Goal: Task Accomplishment & Management: Manage account settings

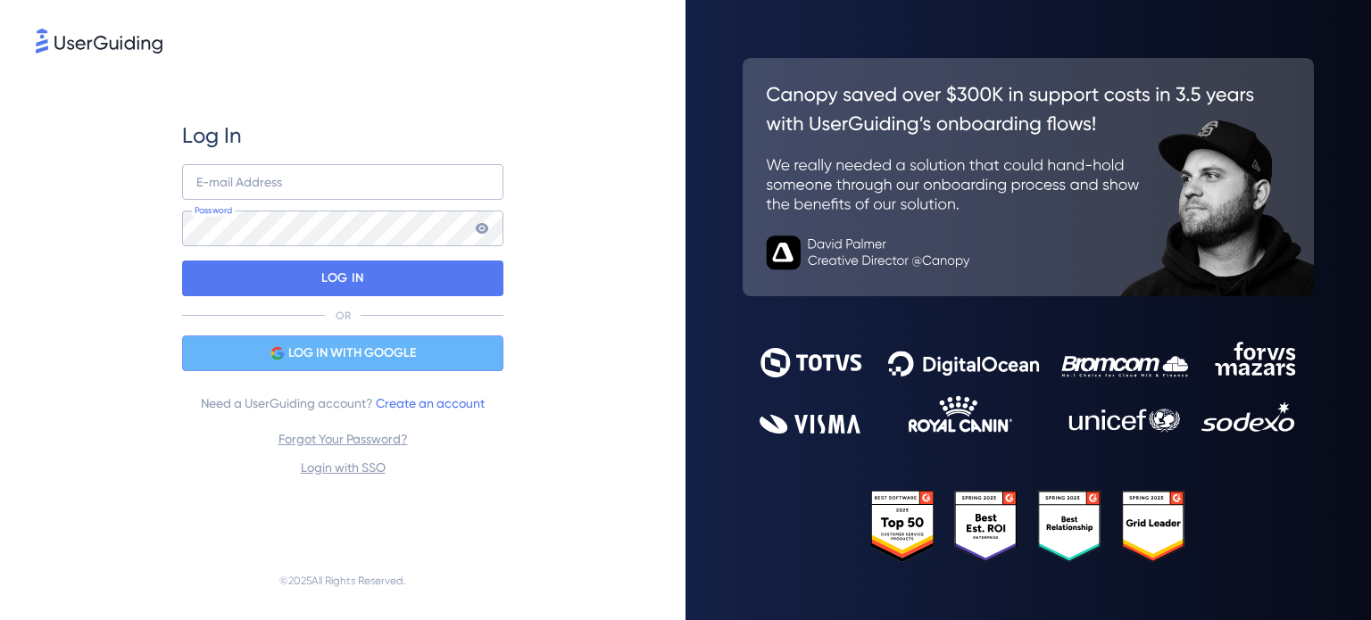
click at [300, 345] on span "LOG IN WITH GOOGLE" at bounding box center [352, 353] width 128 height 21
click at [386, 345] on span "LOG IN WITH GOOGLE" at bounding box center [352, 353] width 128 height 21
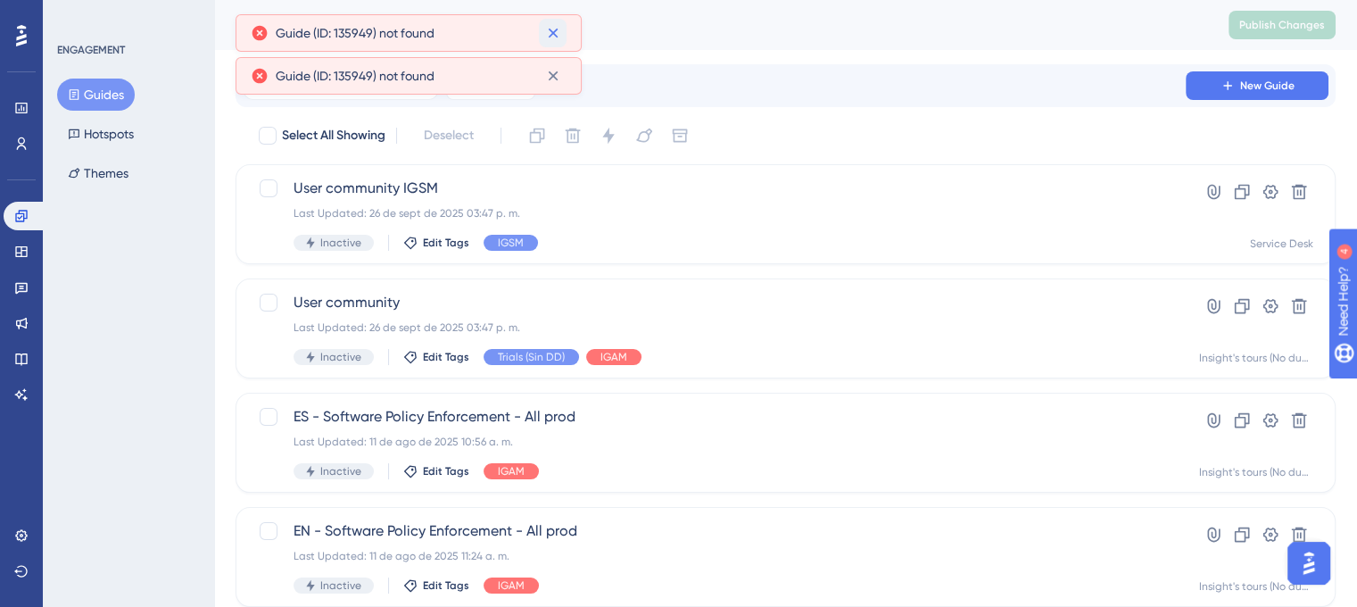
click at [556, 31] on icon at bounding box center [553, 33] width 18 height 18
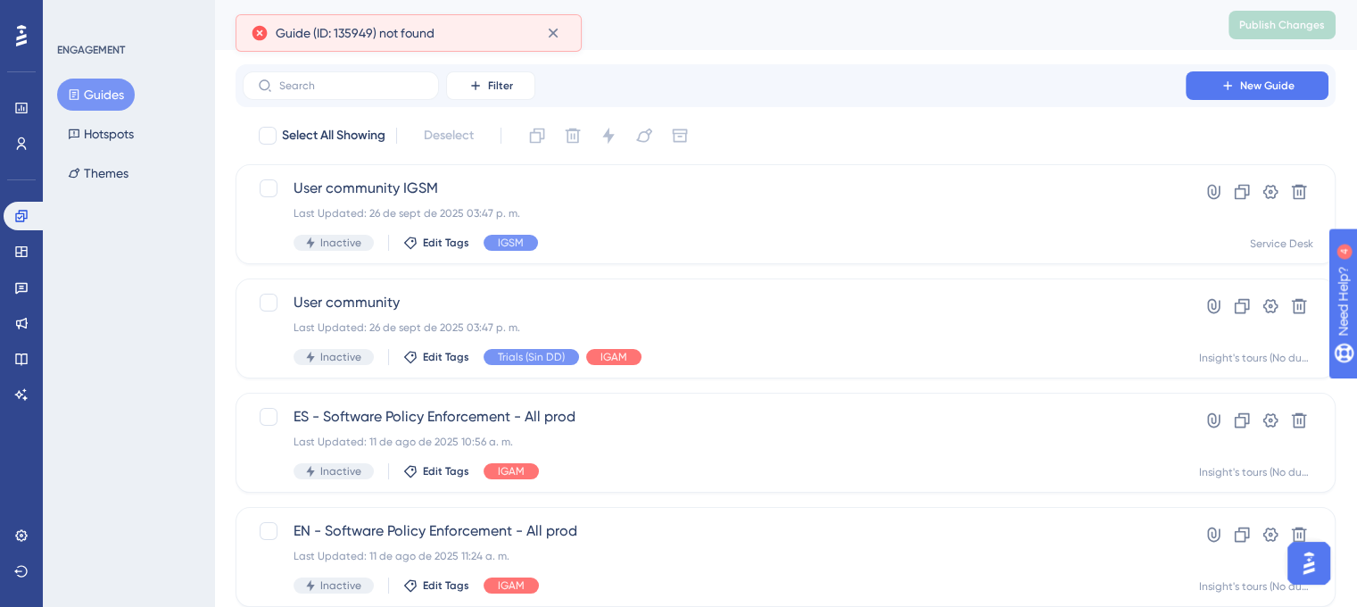
click at [559, 38] on icon at bounding box center [553, 33] width 18 height 18
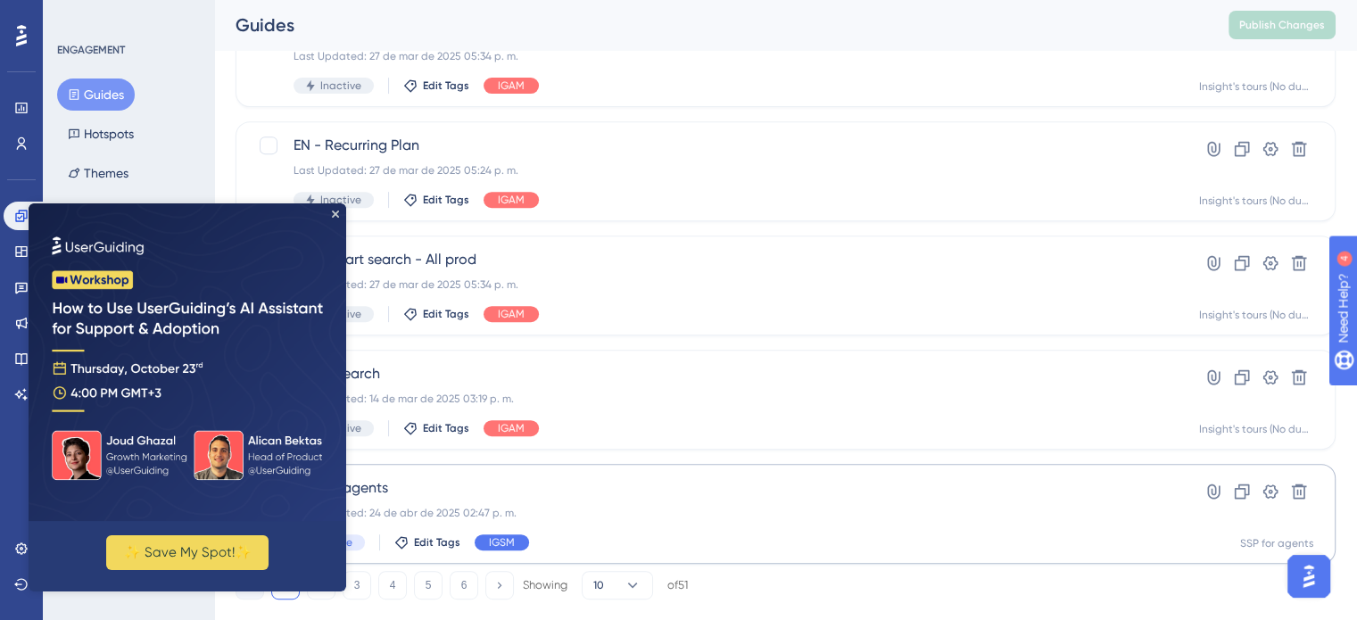
scroll to position [764, 0]
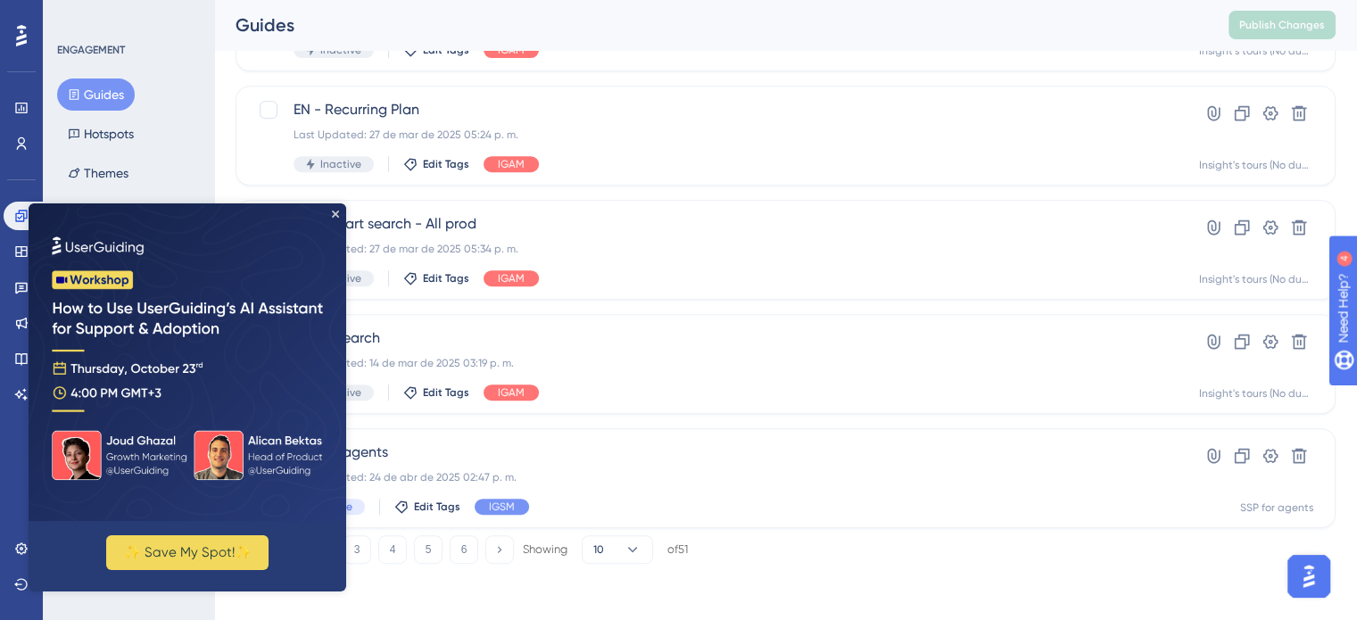
click at [338, 209] on img at bounding box center [188, 362] width 318 height 318
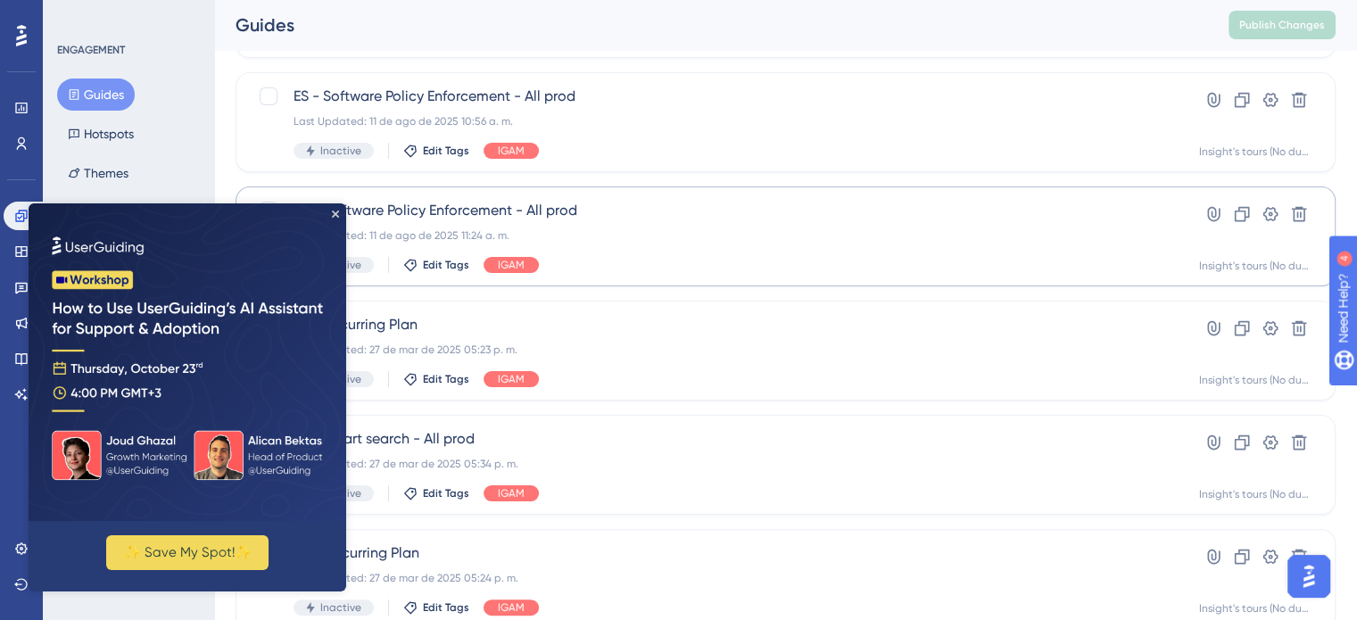
scroll to position [320, 0]
click at [336, 217] on icon "Close Preview" at bounding box center [335, 214] width 7 height 7
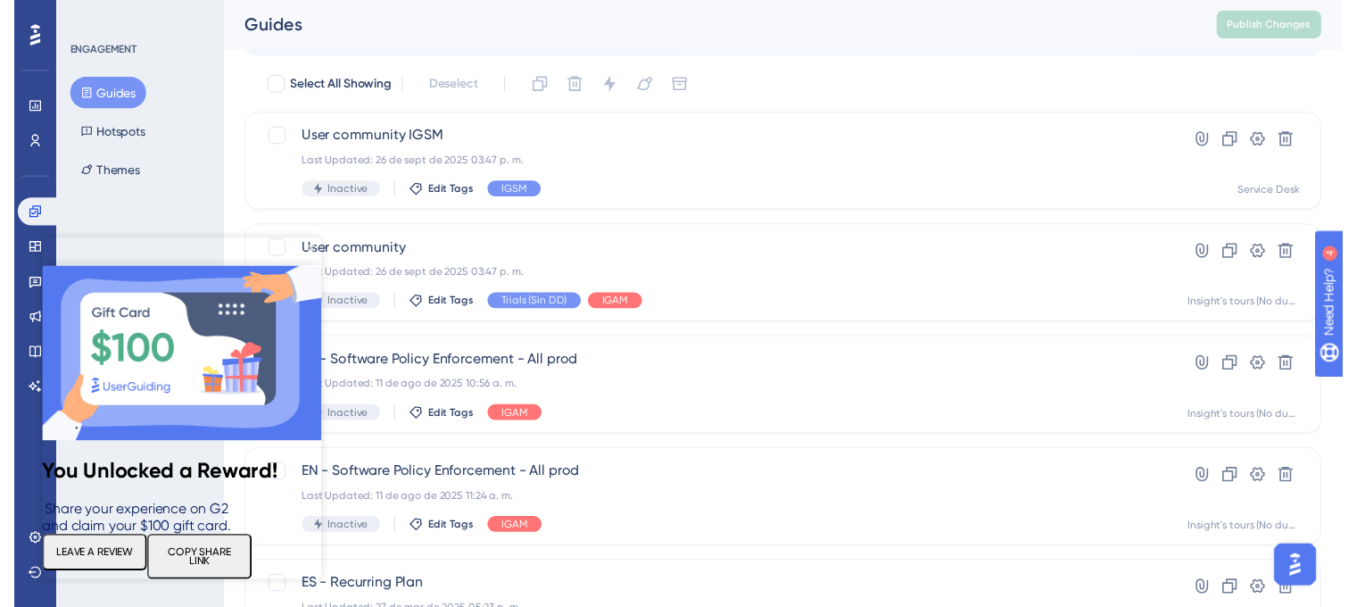
scroll to position [0, 0]
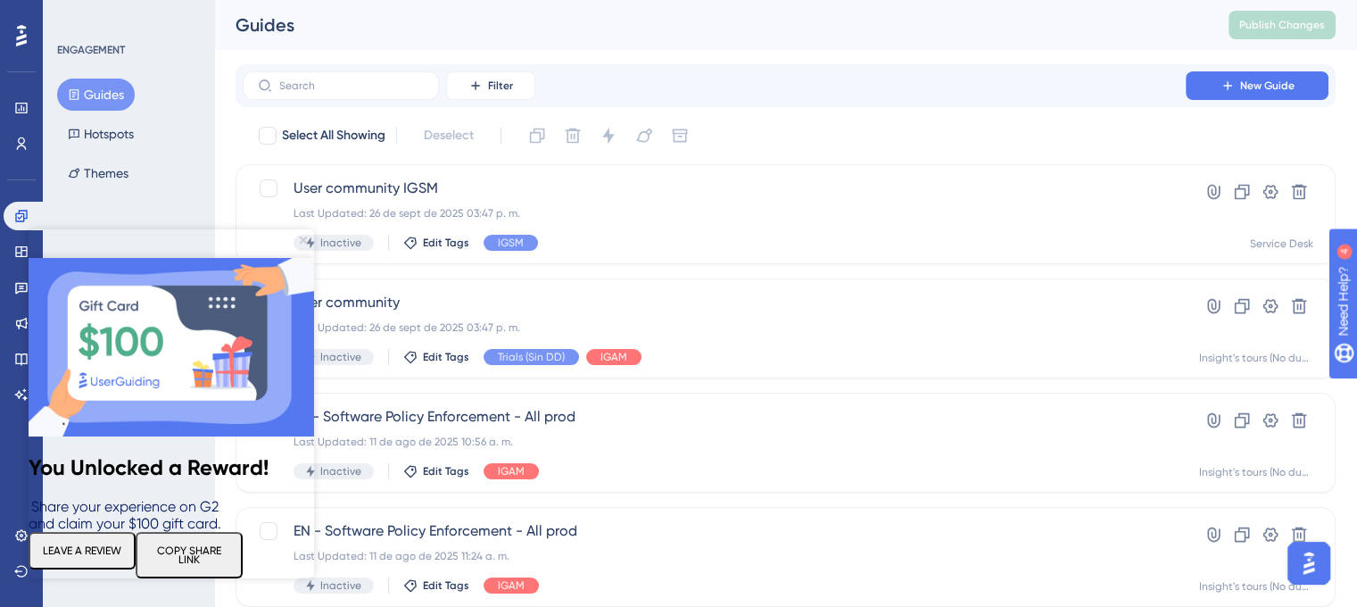
click at [307, 258] on img at bounding box center [172, 347] width 286 height 178
click at [306, 258] on div "You Unlocked a Reward! Share your experience on G2 and claim your $100 gift car…" at bounding box center [172, 418] width 286 height 320
click at [308, 258] on img at bounding box center [172, 347] width 286 height 178
click at [301, 239] on icon "Close Preview" at bounding box center [303, 240] width 7 height 7
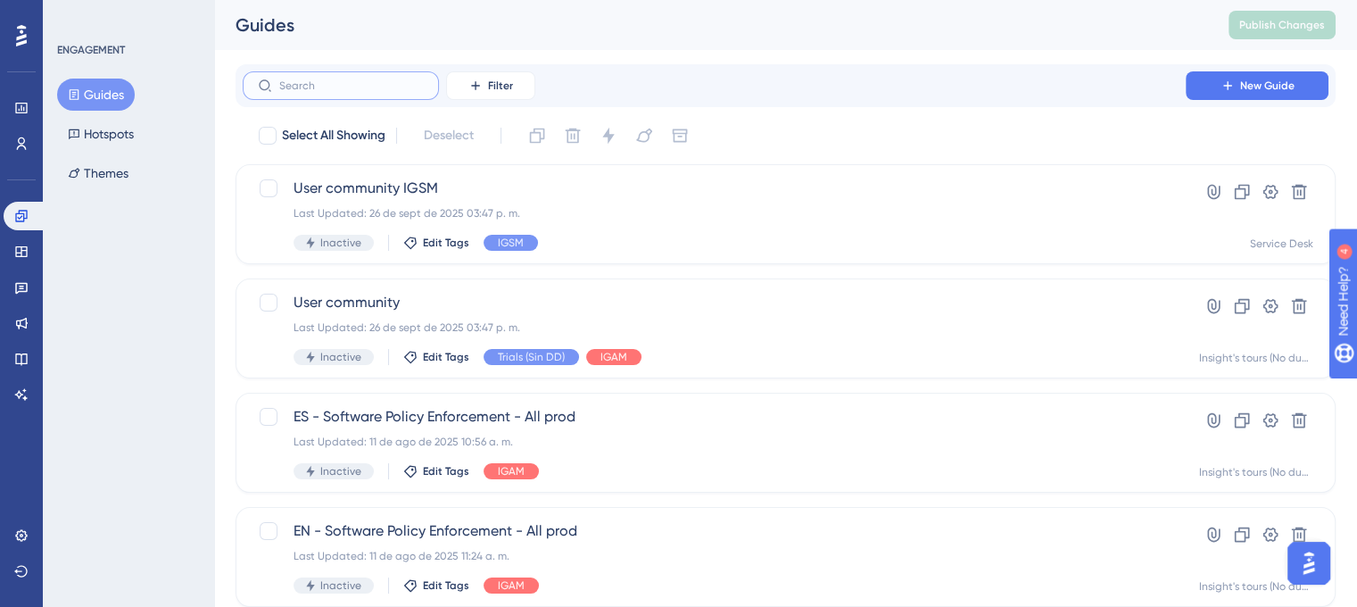
click at [375, 89] on input "text" at bounding box center [351, 85] width 145 height 12
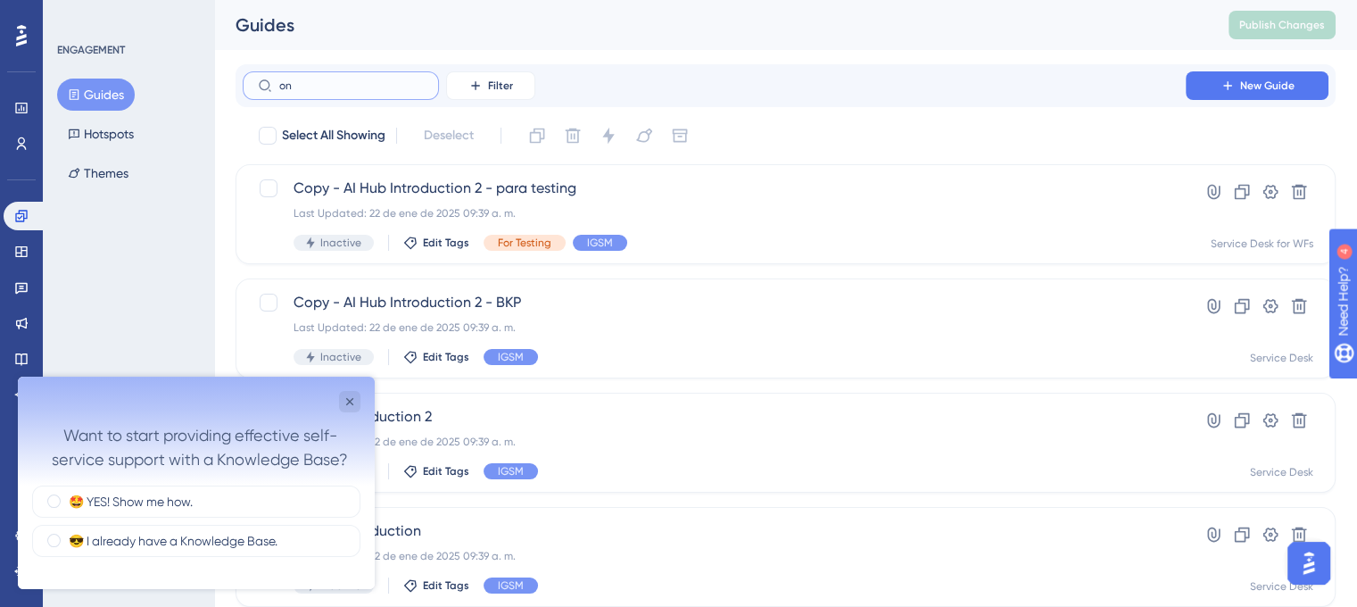
click at [375, 89] on input "on" at bounding box center [351, 85] width 145 height 12
type input "onb"
checkbox input "true"
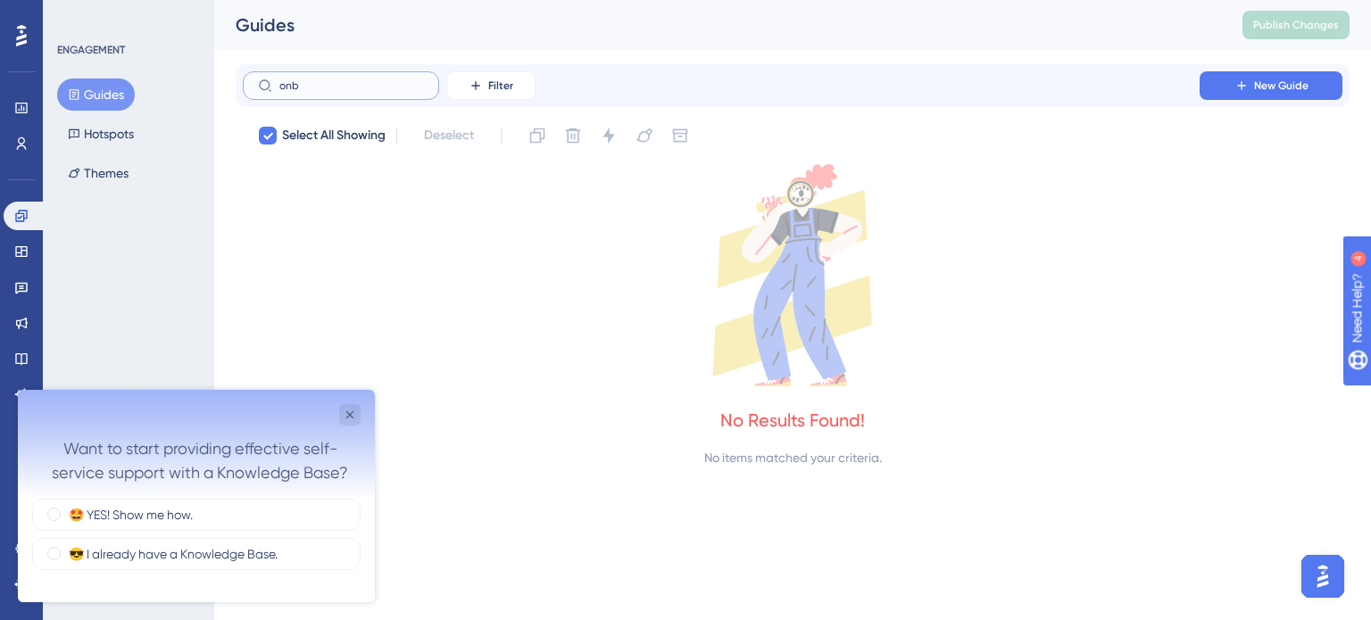
type input "on"
checkbox input "false"
type input "o"
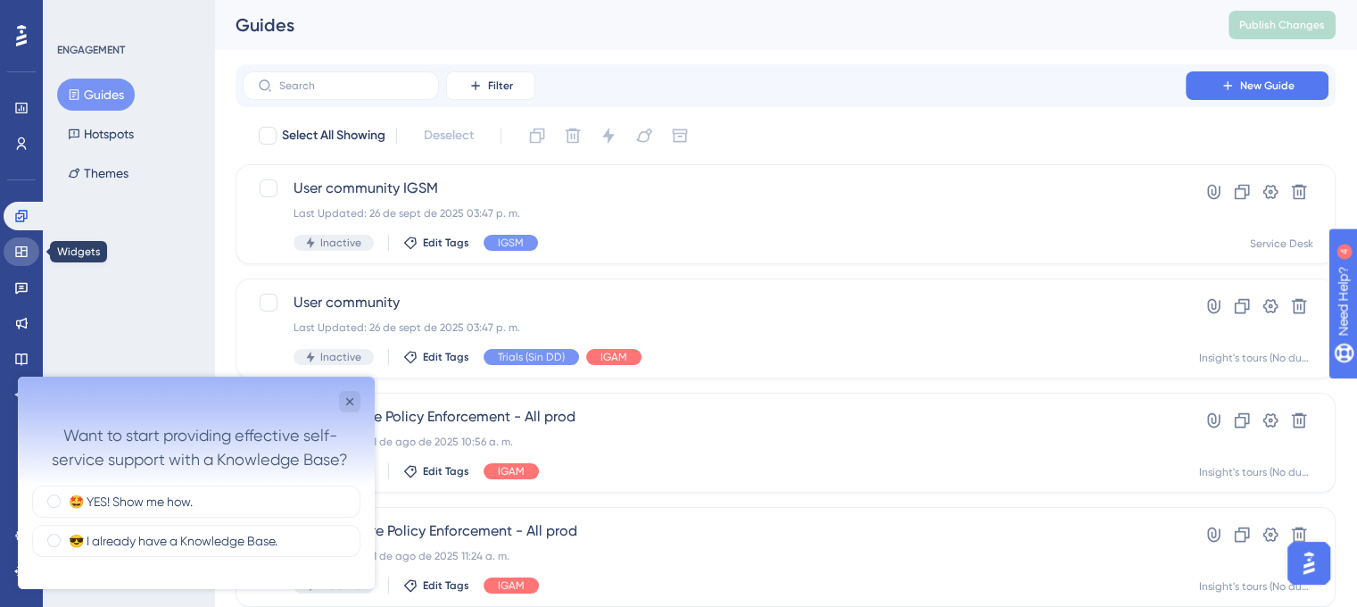
click at [24, 254] on icon at bounding box center [21, 252] width 14 height 14
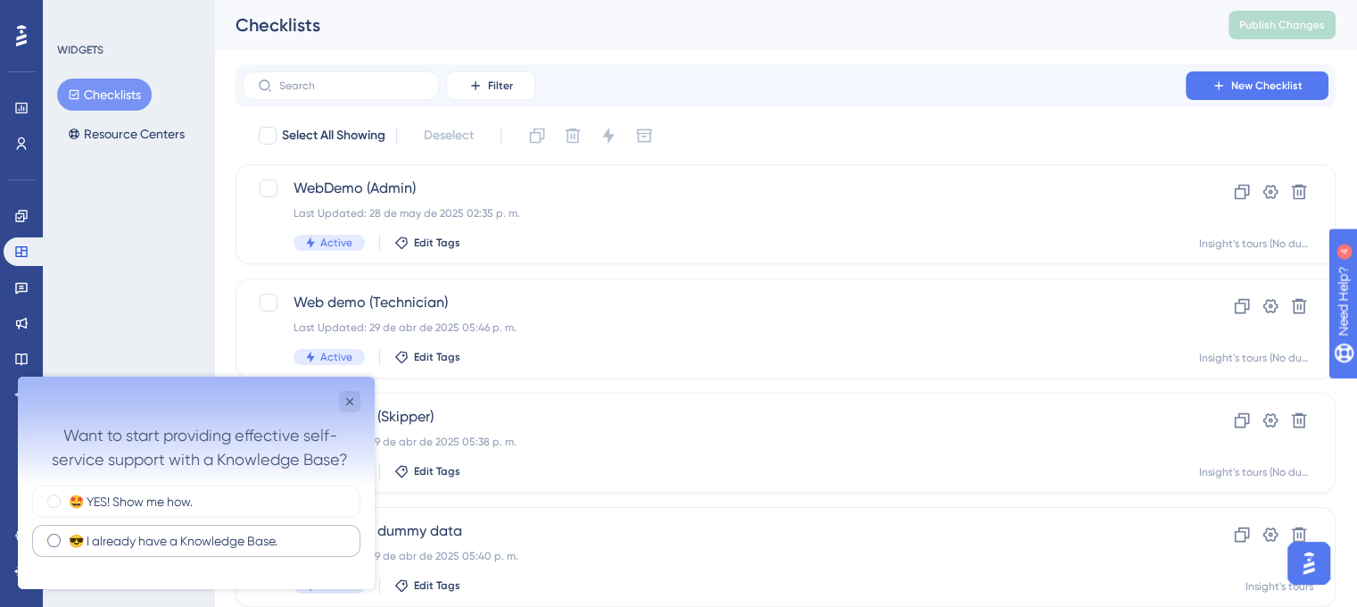
click at [228, 550] on div "😎 I already have a Knowledge Base." at bounding box center [196, 541] width 328 height 32
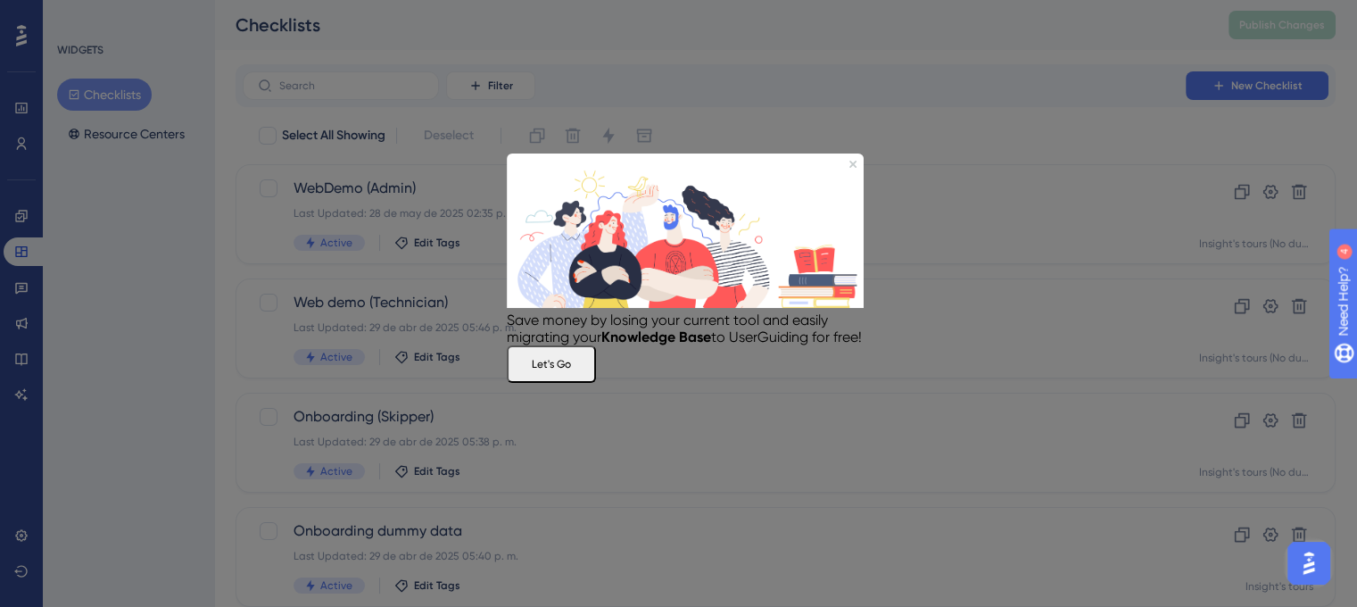
click at [1203, 251] on div at bounding box center [678, 303] width 1357 height 607
click at [596, 382] on button "Let's Go" at bounding box center [551, 362] width 89 height 37
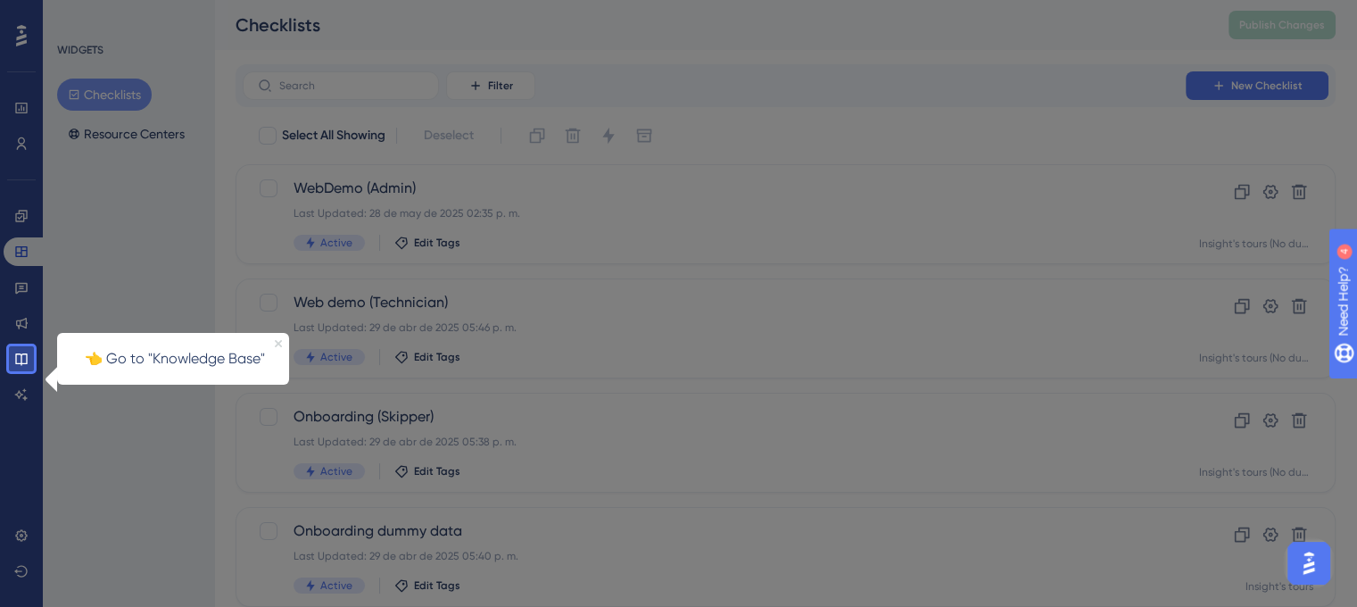
click at [277, 344] on icon "Close Preview" at bounding box center [278, 343] width 7 height 7
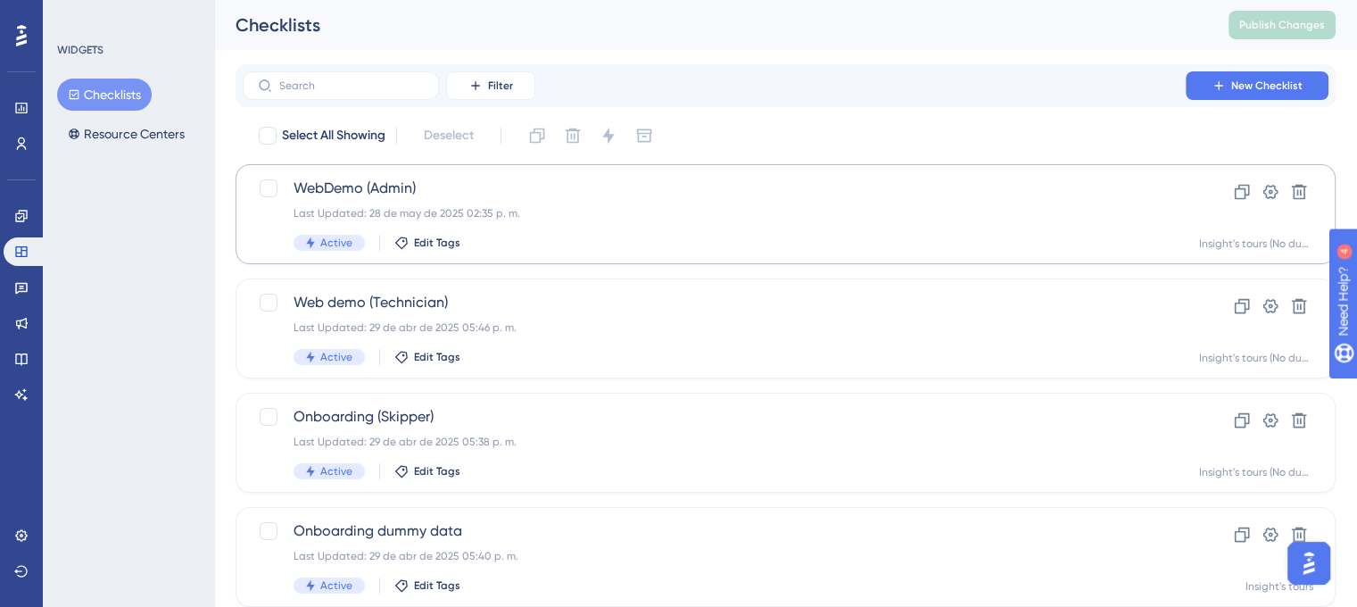
scroll to position [57, 0]
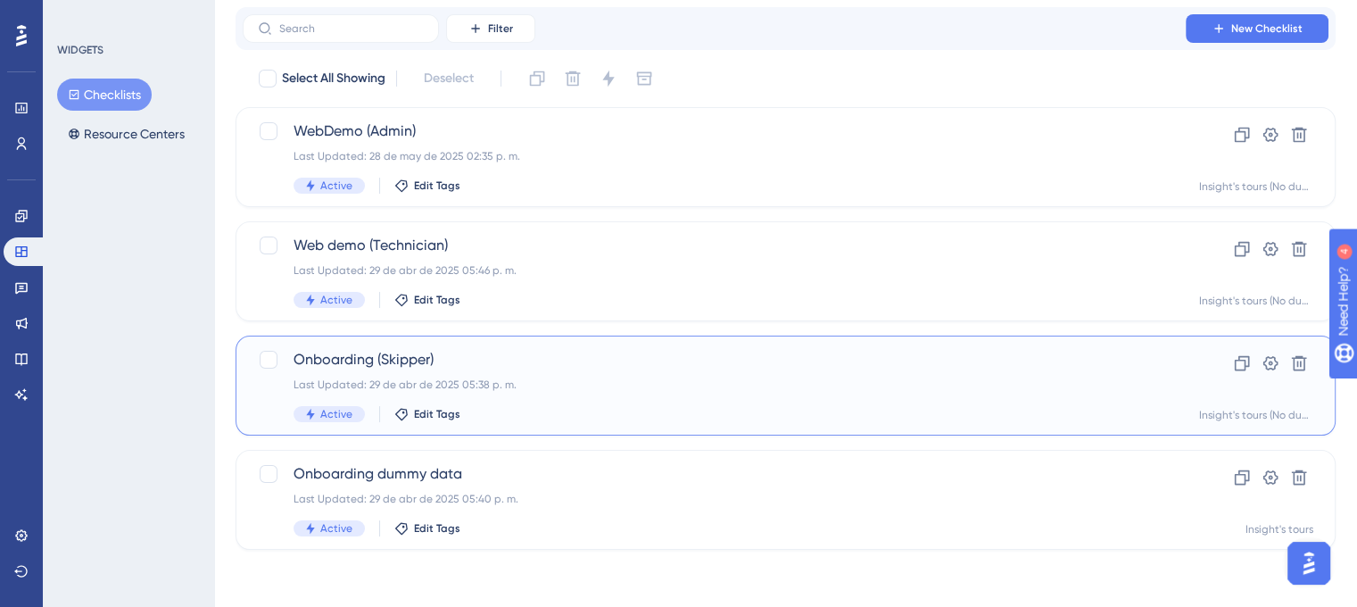
click at [564, 394] on div "Onboarding (Skipper) Last Updated: 29 de abr de 2025 05:38 p. m. Active Edit Ta…" at bounding box center [715, 385] width 842 height 73
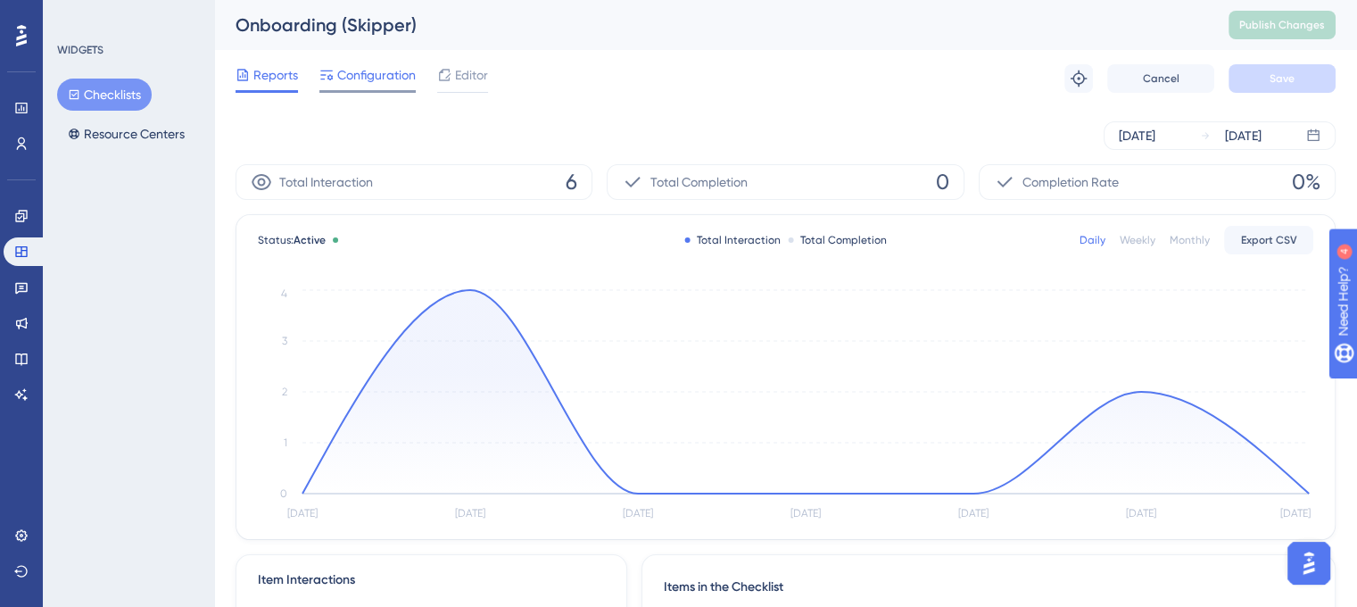
click at [370, 74] on span "Configuration" at bounding box center [376, 74] width 79 height 21
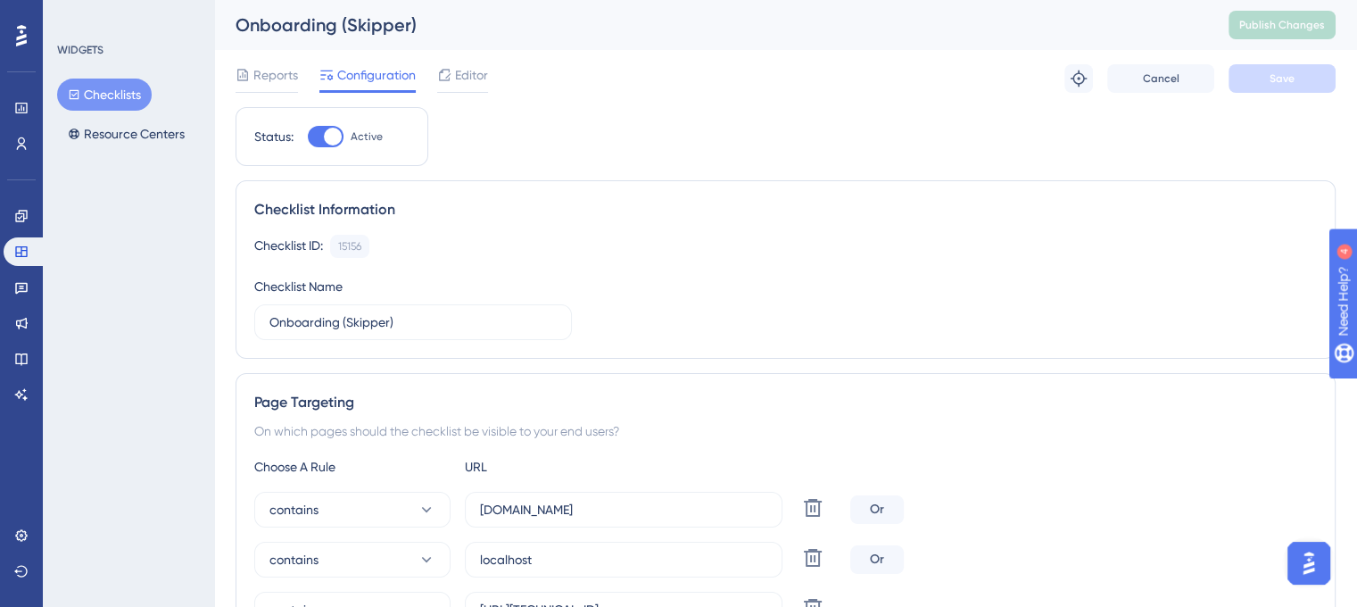
click at [473, 18] on div "Onboarding (Skipper)" at bounding box center [710, 24] width 949 height 25
click at [474, 81] on span "Editor" at bounding box center [471, 74] width 33 height 21
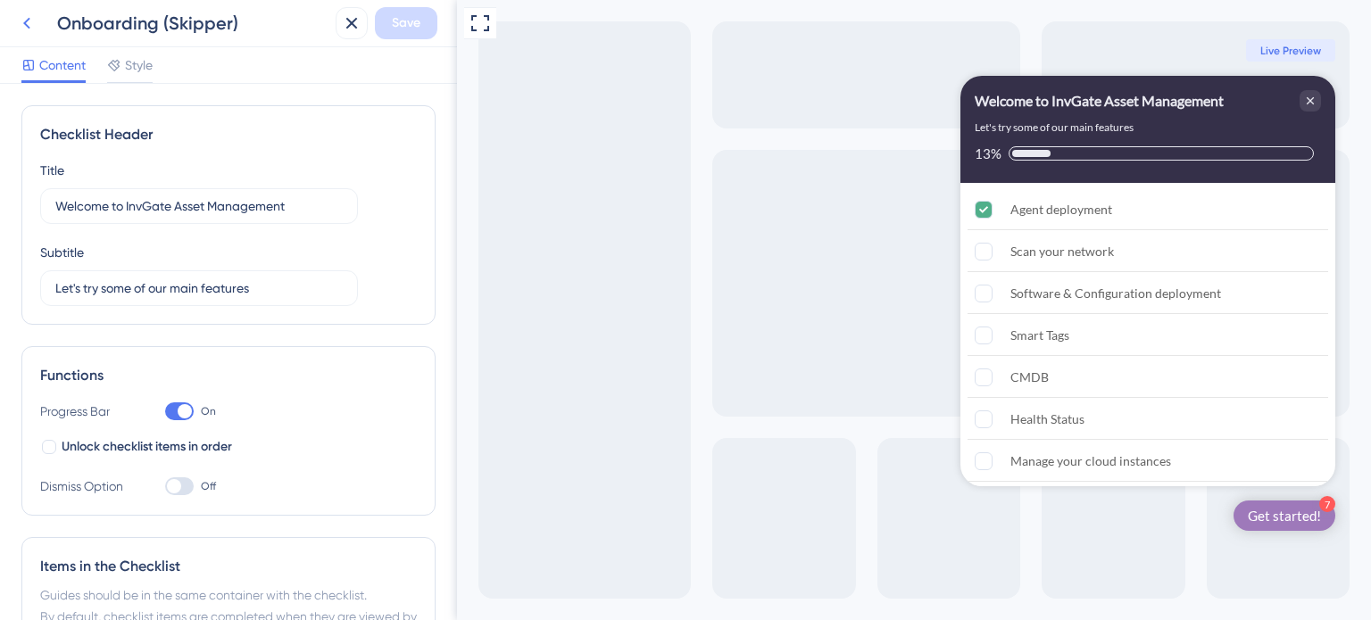
click at [29, 26] on icon at bounding box center [26, 22] width 21 height 21
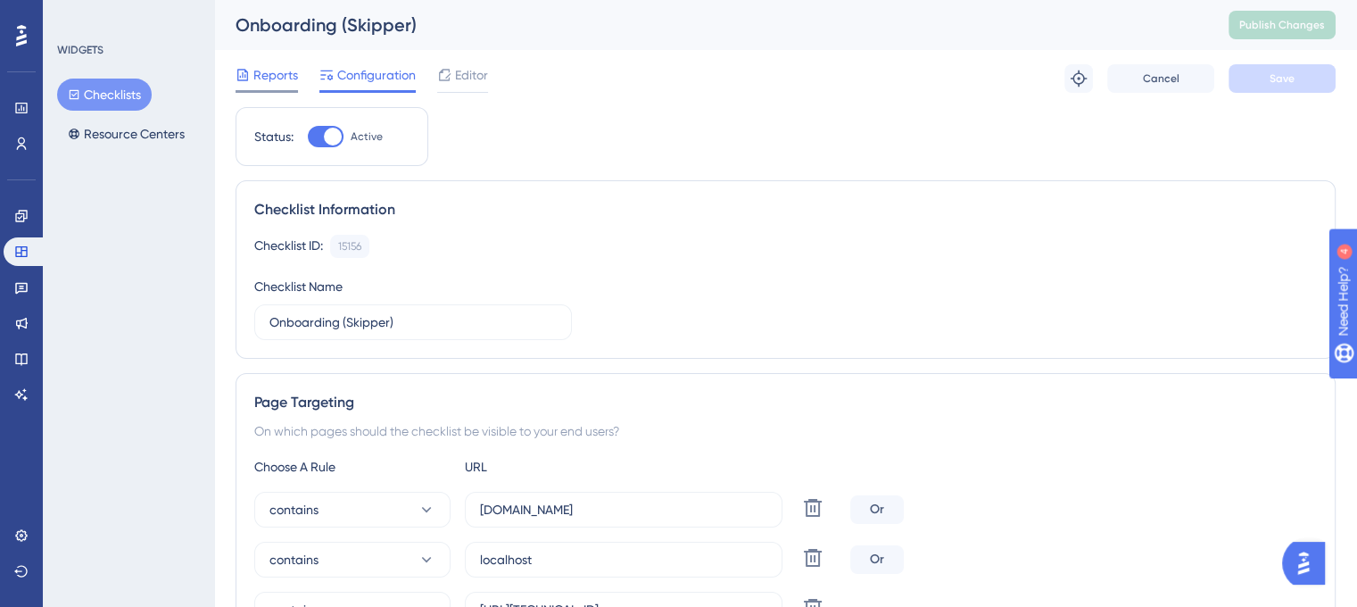
click at [288, 74] on span "Reports" at bounding box center [275, 74] width 45 height 21
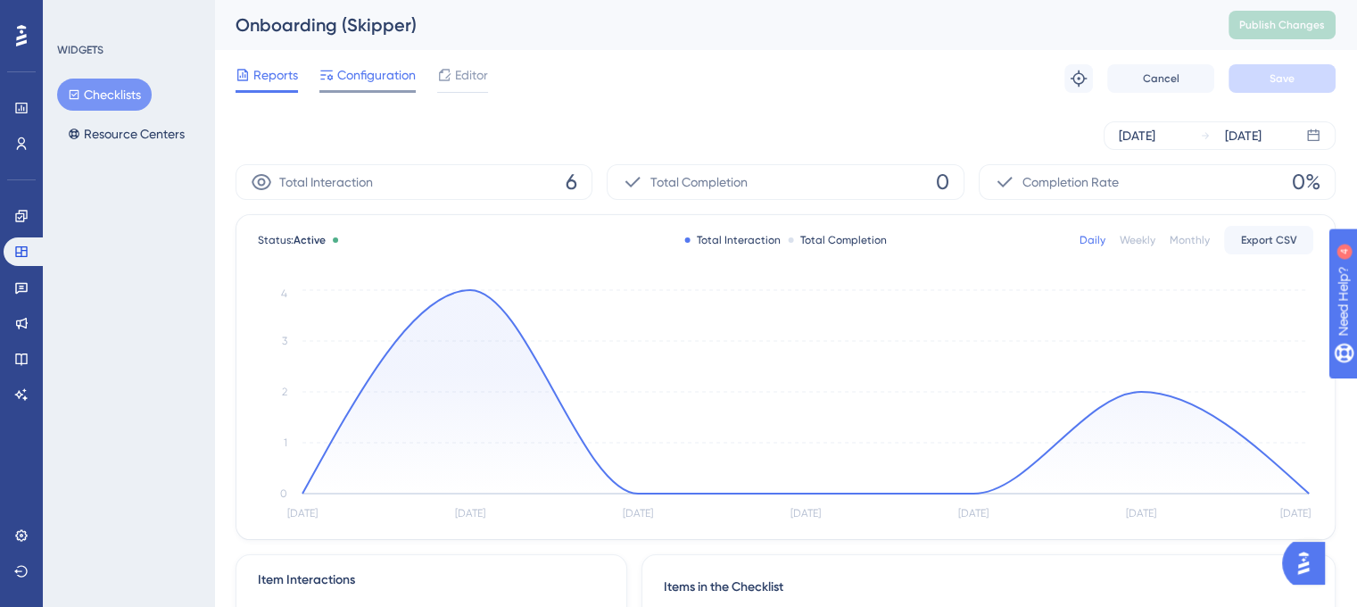
click at [355, 74] on span "Configuration" at bounding box center [376, 74] width 79 height 21
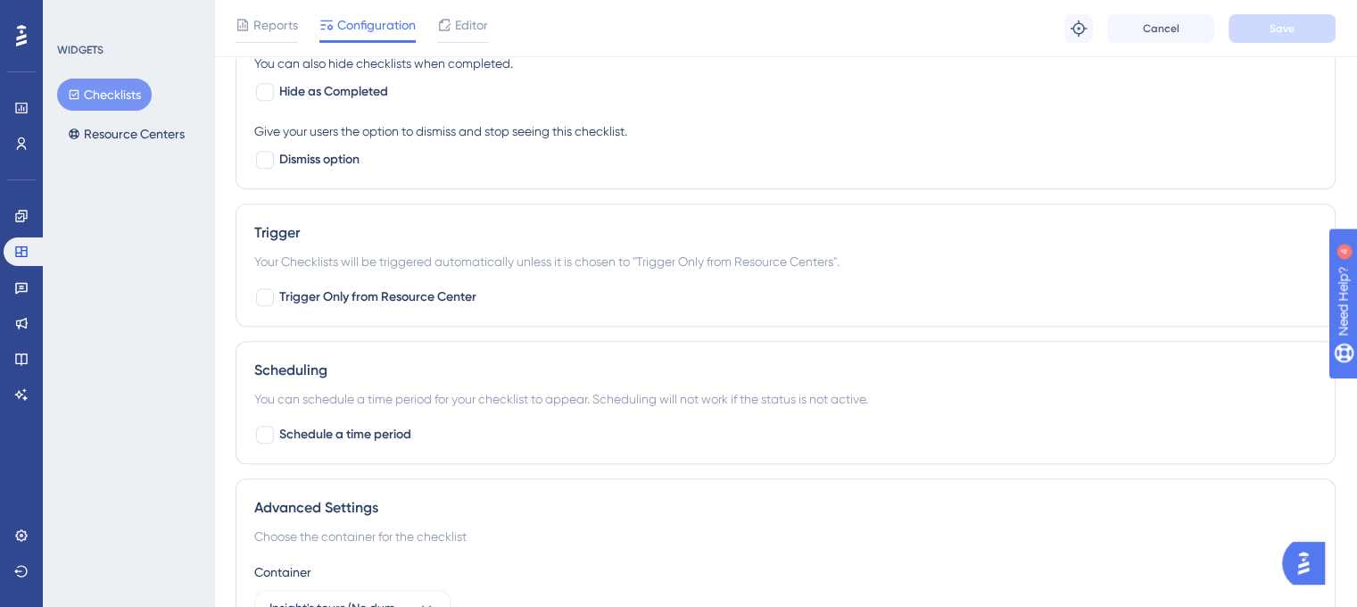
scroll to position [1426, 0]
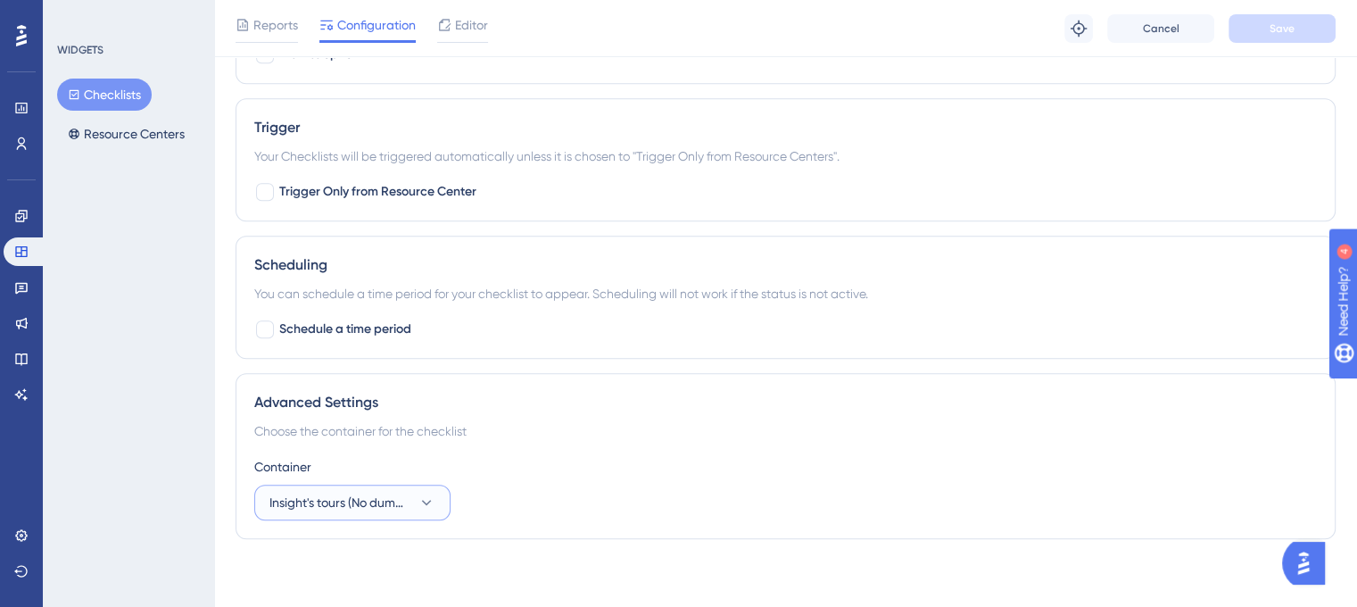
click at [346, 509] on span "Insight's tours (No dummy data)" at bounding box center [340, 502] width 141 height 21
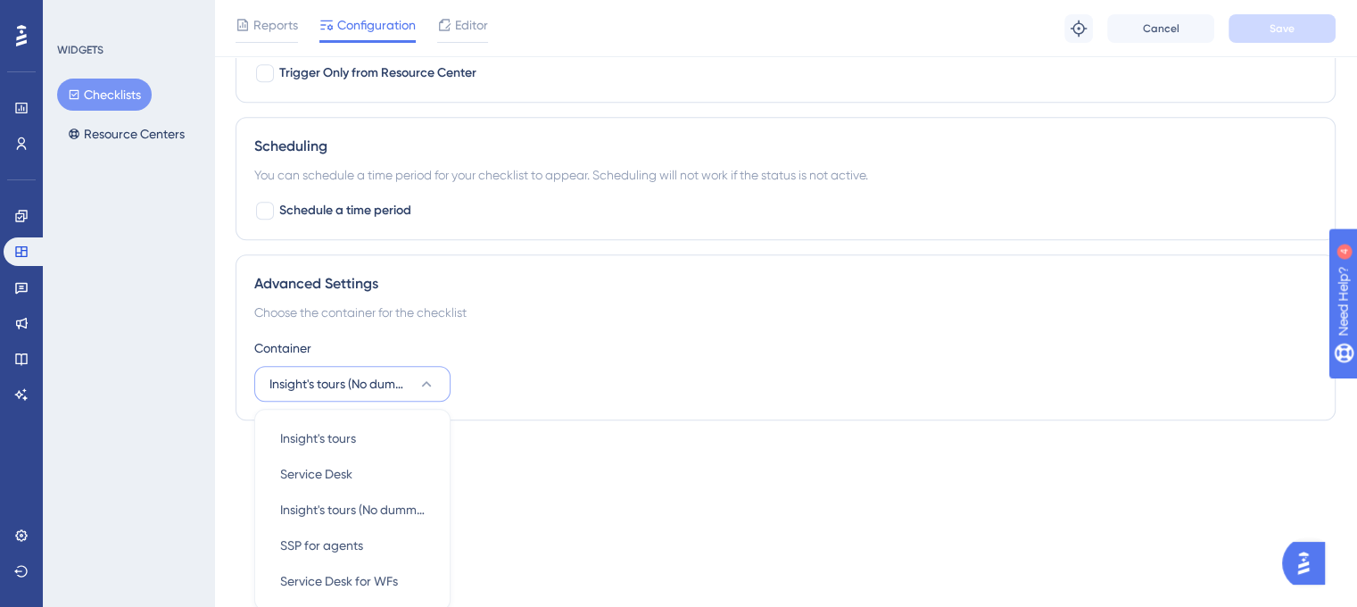
drag, startPoint x: 120, startPoint y: 380, endPoint x: 165, endPoint y: 324, distance: 72.3
click at [123, 379] on div "WIDGETS Checklists Resource Centers" at bounding box center [128, 303] width 171 height 607
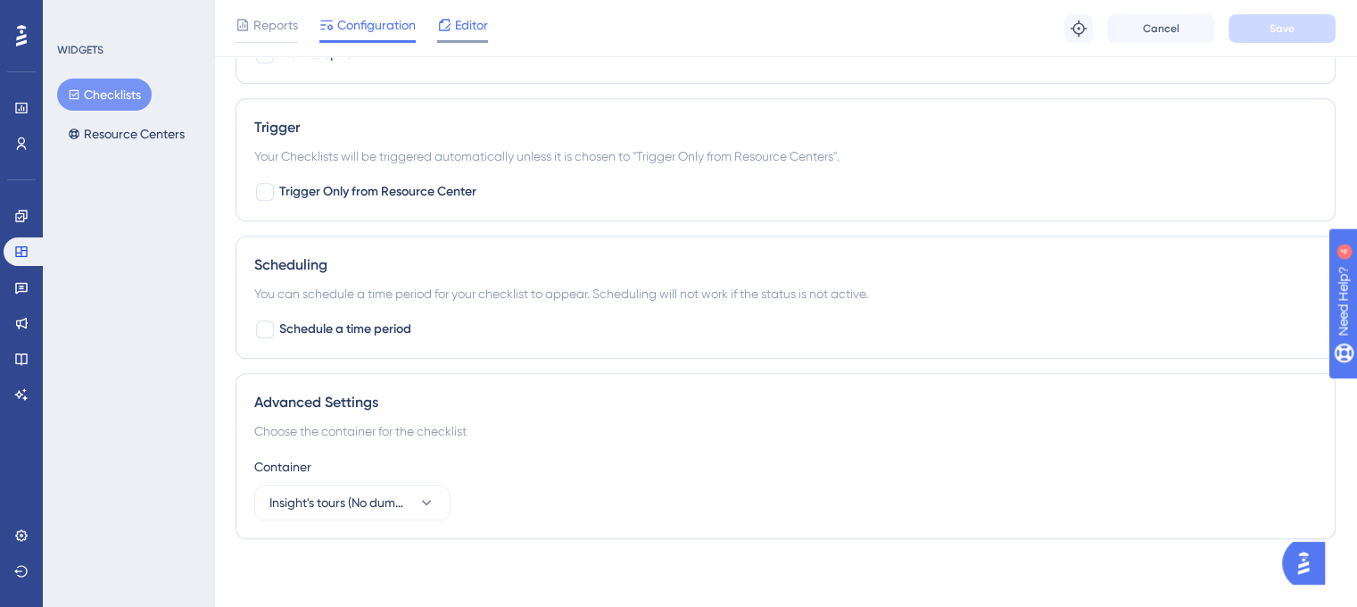
click at [459, 30] on span "Editor" at bounding box center [471, 24] width 33 height 21
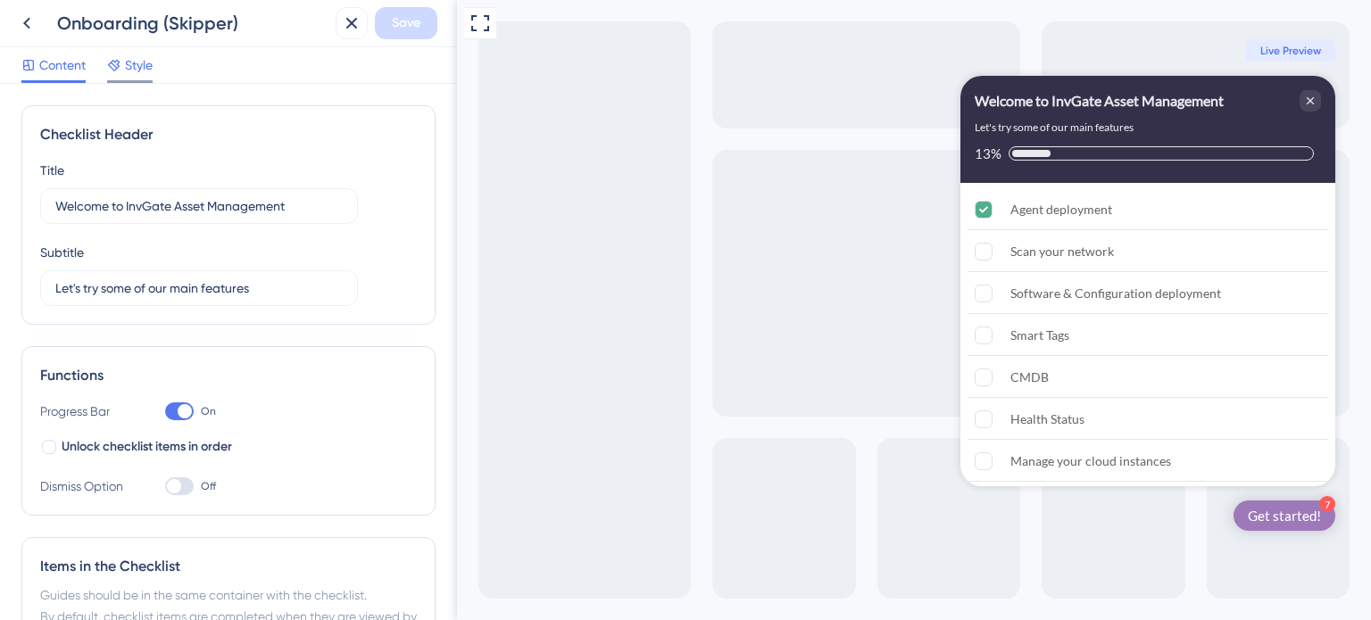
click at [141, 68] on span "Style" at bounding box center [139, 64] width 28 height 21
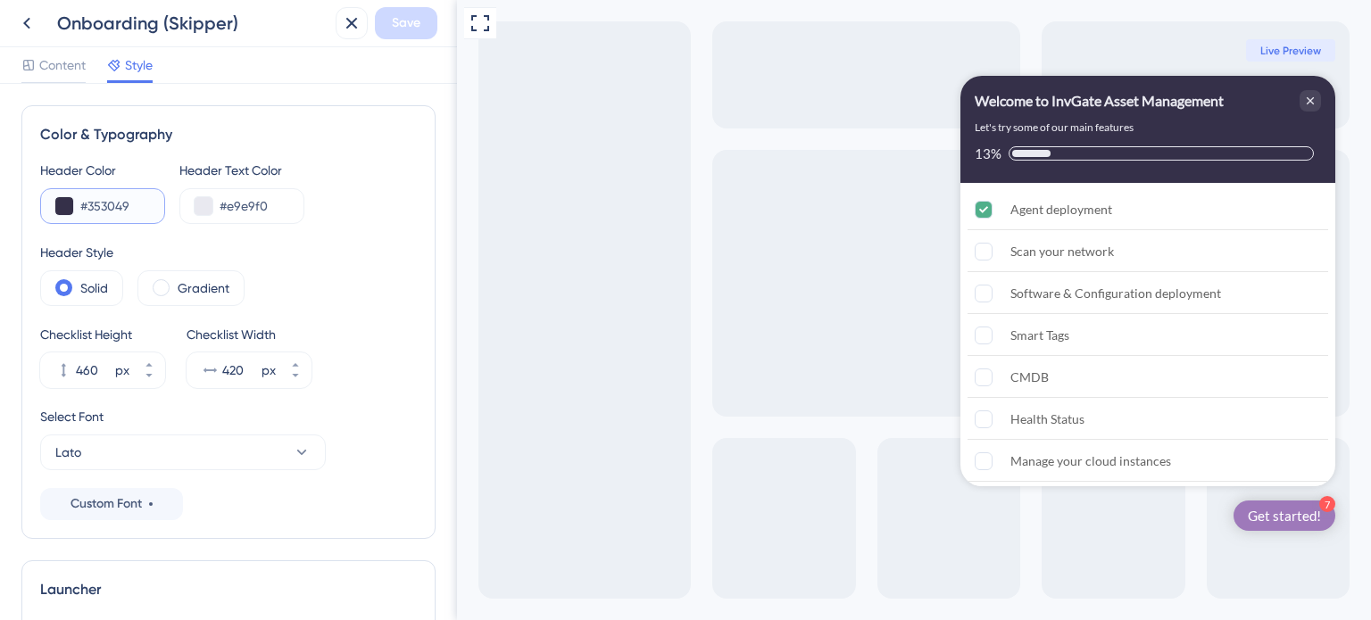
click at [98, 209] on input "#353049" at bounding box center [115, 205] width 70 height 21
click at [276, 201] on input "#e9e9f0" at bounding box center [255, 205] width 70 height 21
